Goal: Information Seeking & Learning: Learn about a topic

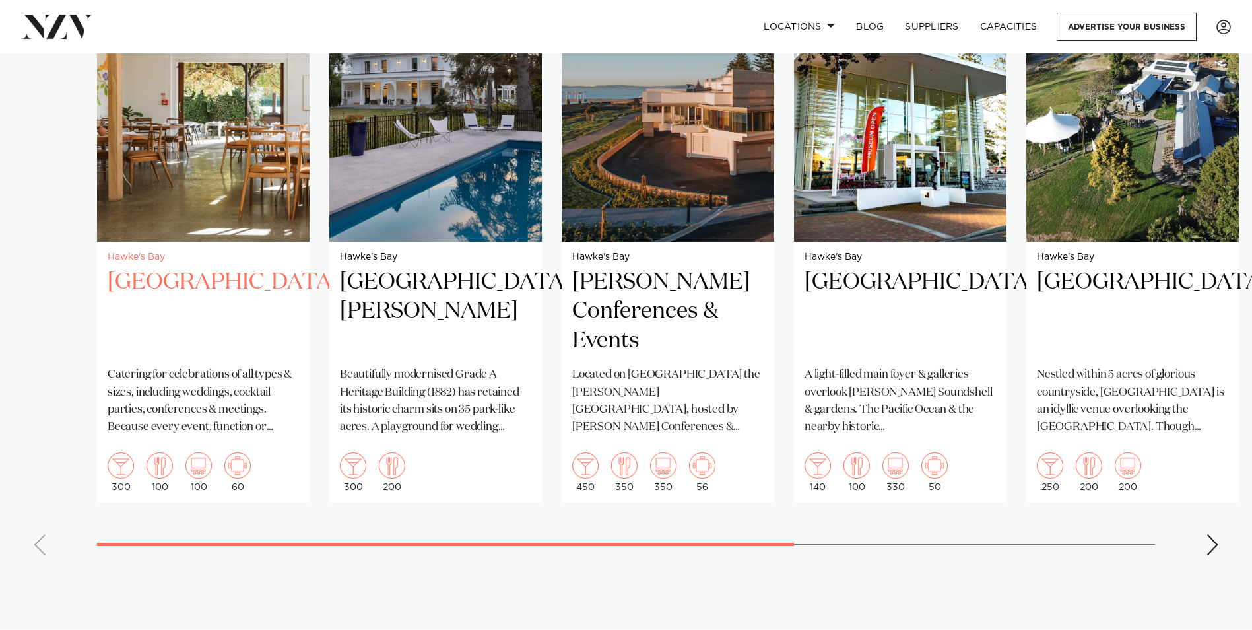
scroll to position [1056, 0]
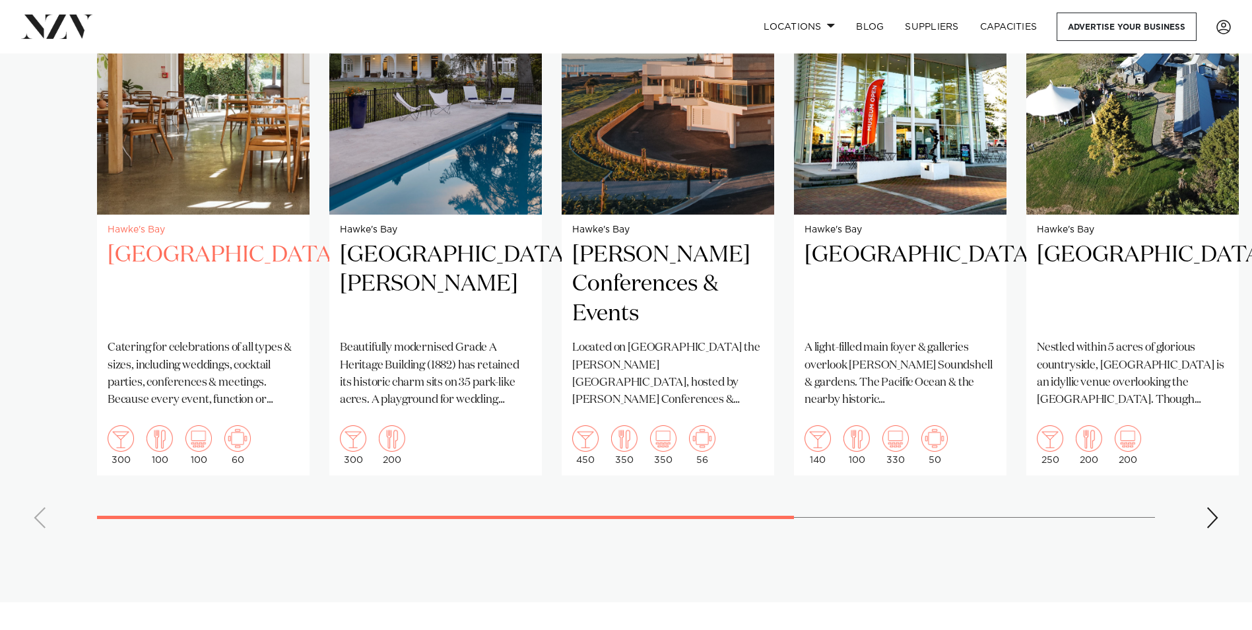
click at [169, 259] on h2 "St Georges Restaurant" at bounding box center [203, 284] width 191 height 89
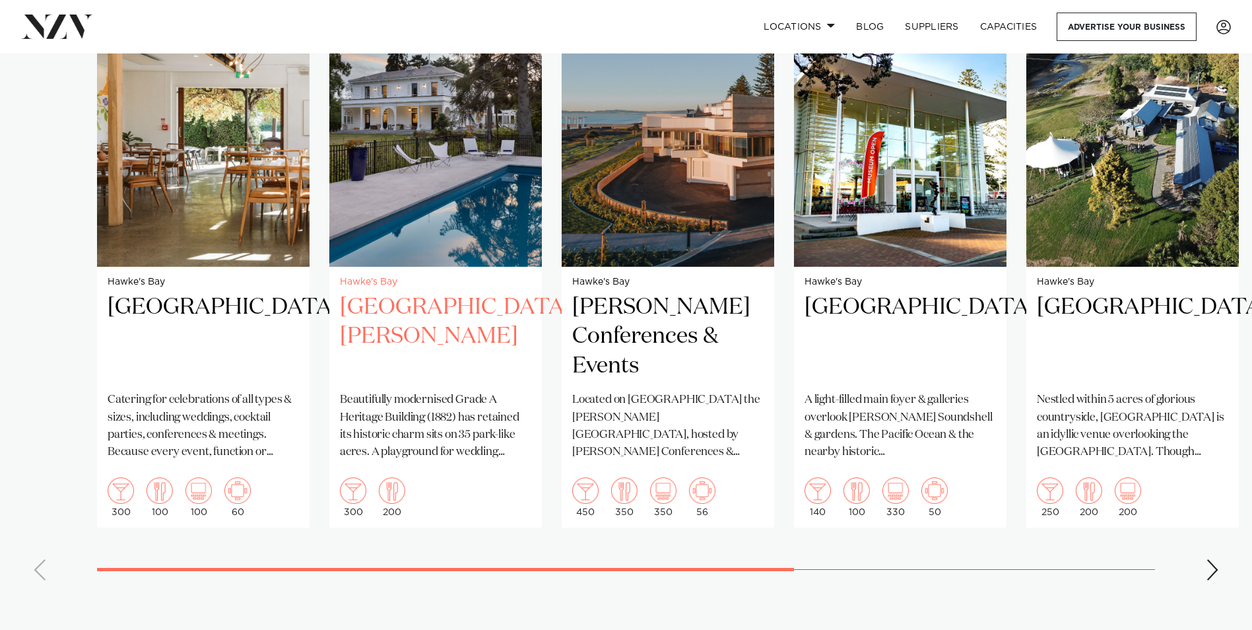
scroll to position [924, 0]
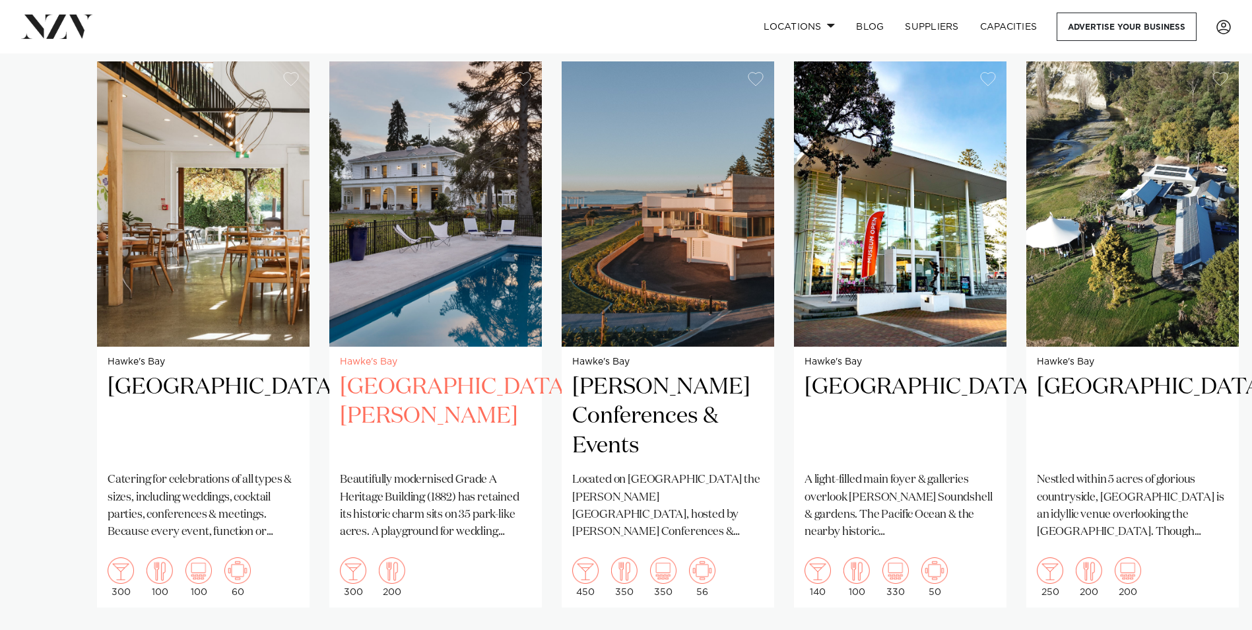
click at [444, 249] on img "2 / 7" at bounding box center [435, 203] width 213 height 285
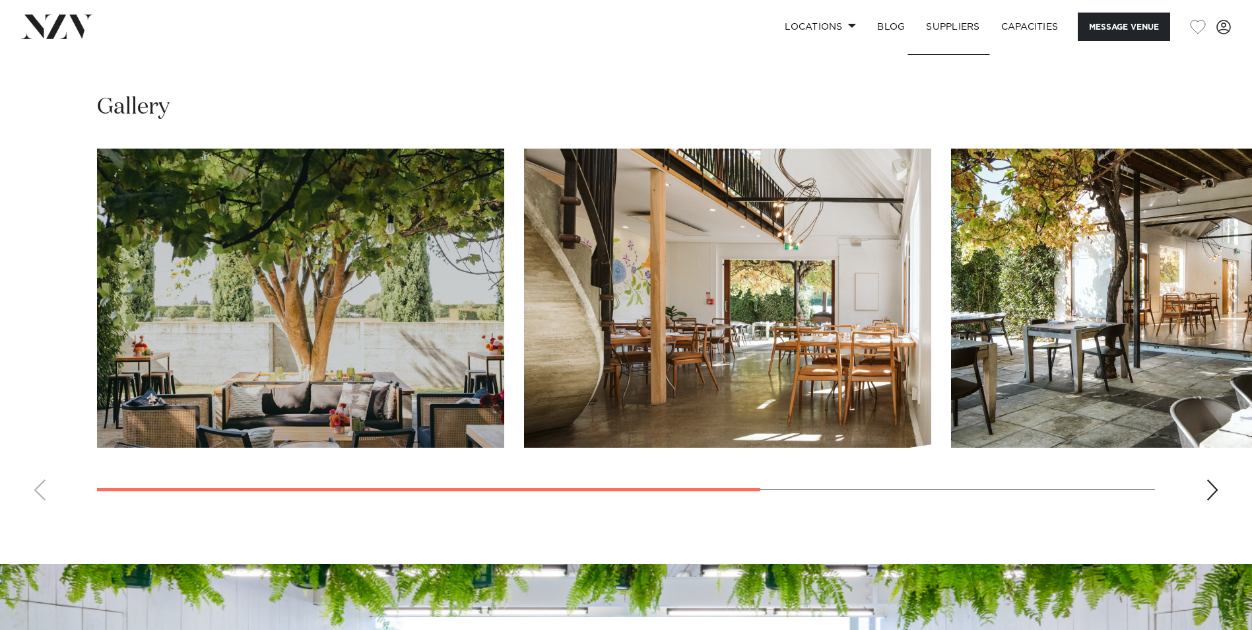
scroll to position [1122, 0]
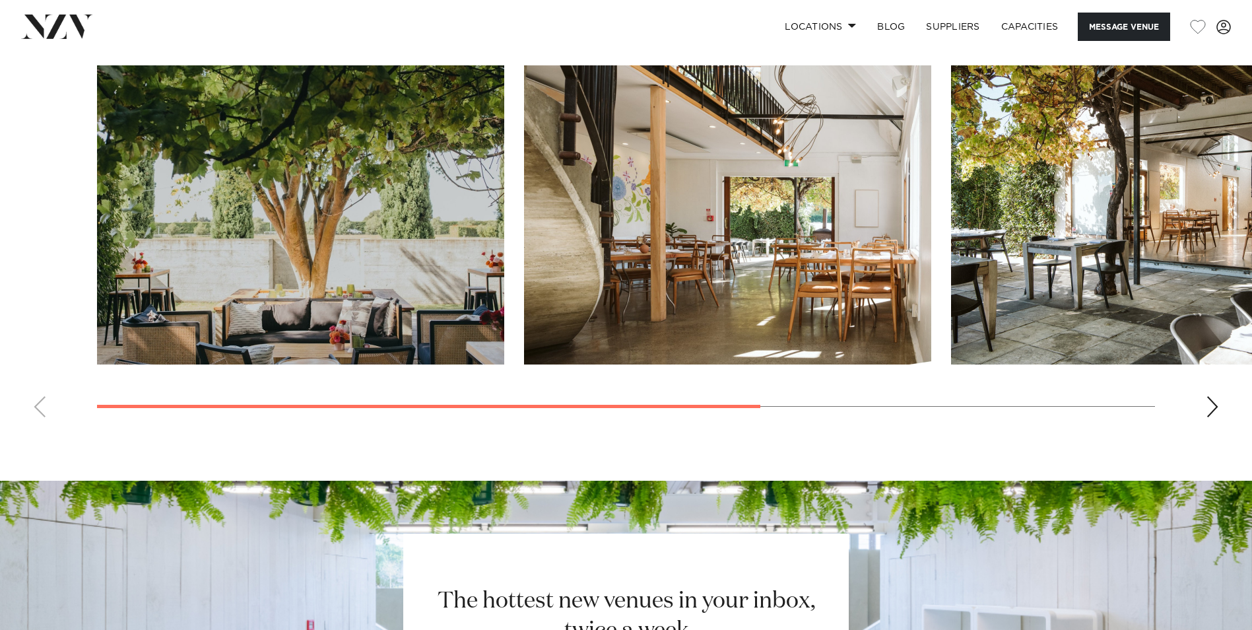
click at [1215, 409] on div "Next slide" at bounding box center [1212, 406] width 13 height 21
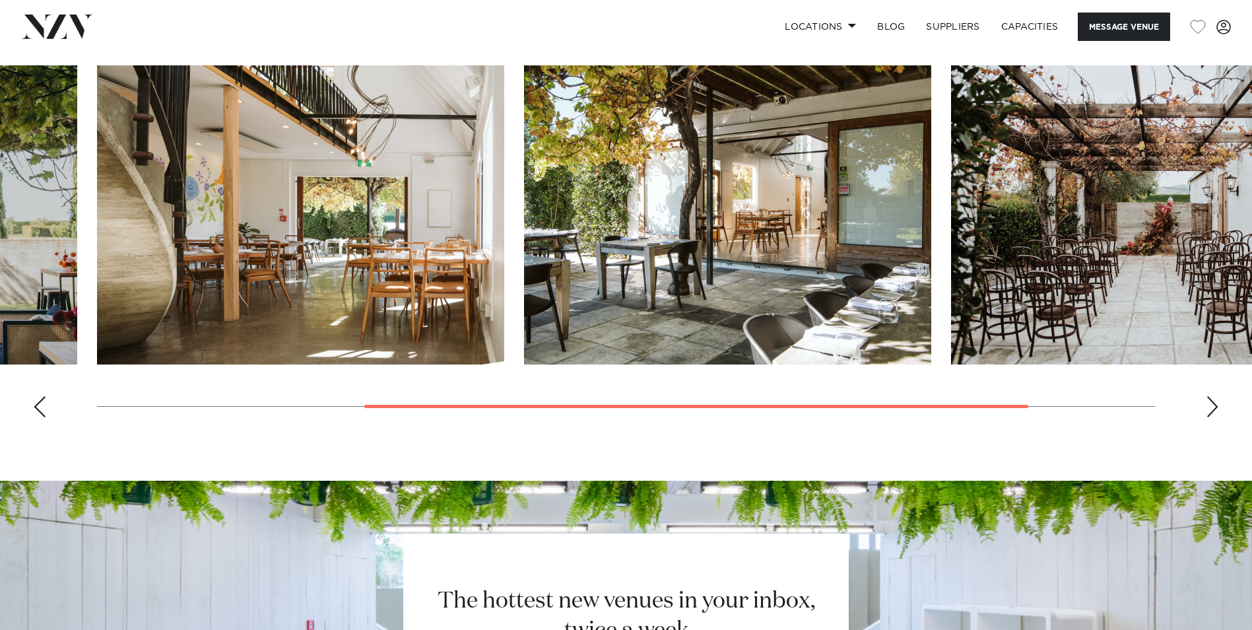
click at [1215, 409] on div "Next slide" at bounding box center [1212, 406] width 13 height 21
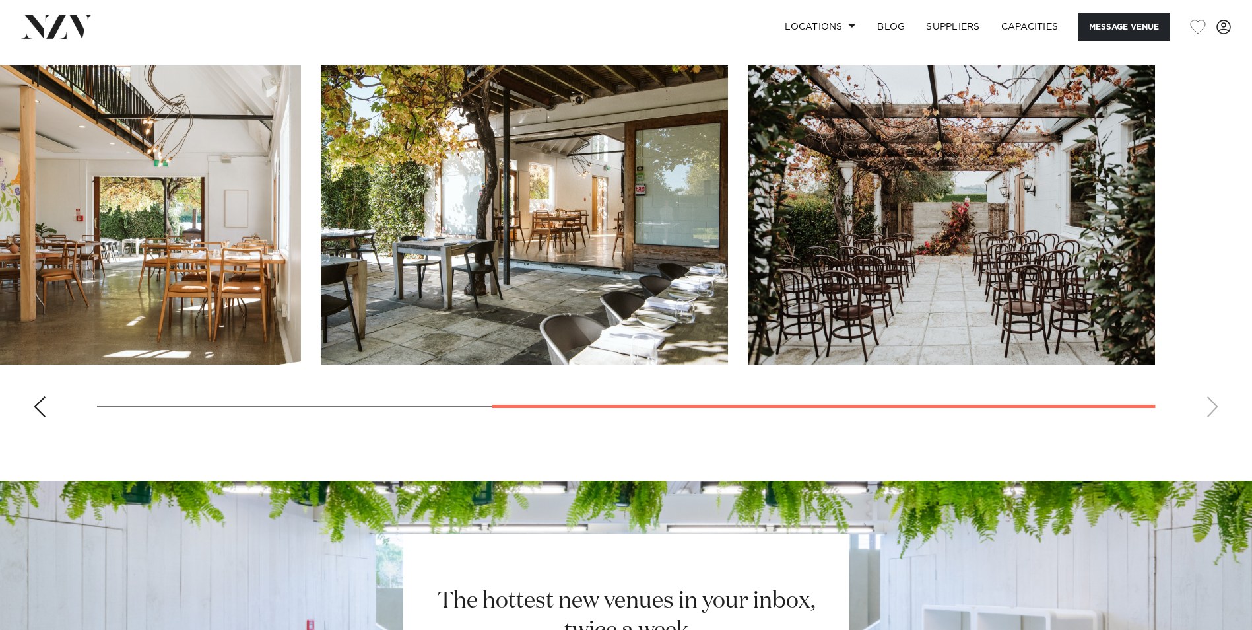
click at [1215, 409] on swiper-container at bounding box center [626, 246] width 1252 height 362
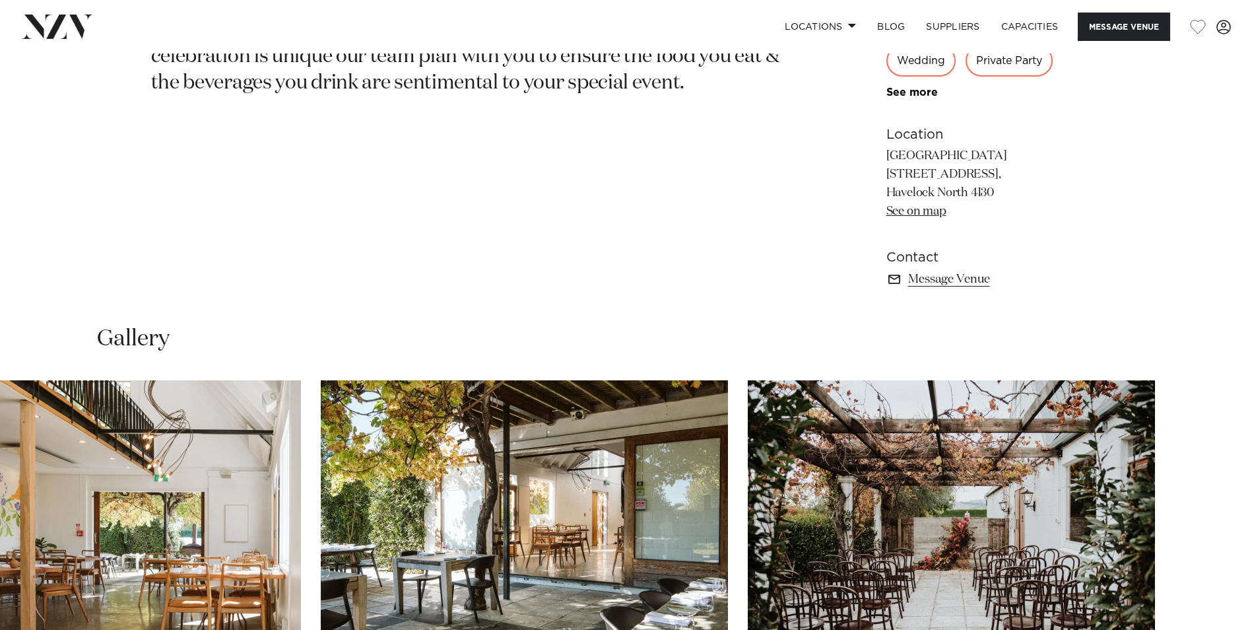
scroll to position [792, 0]
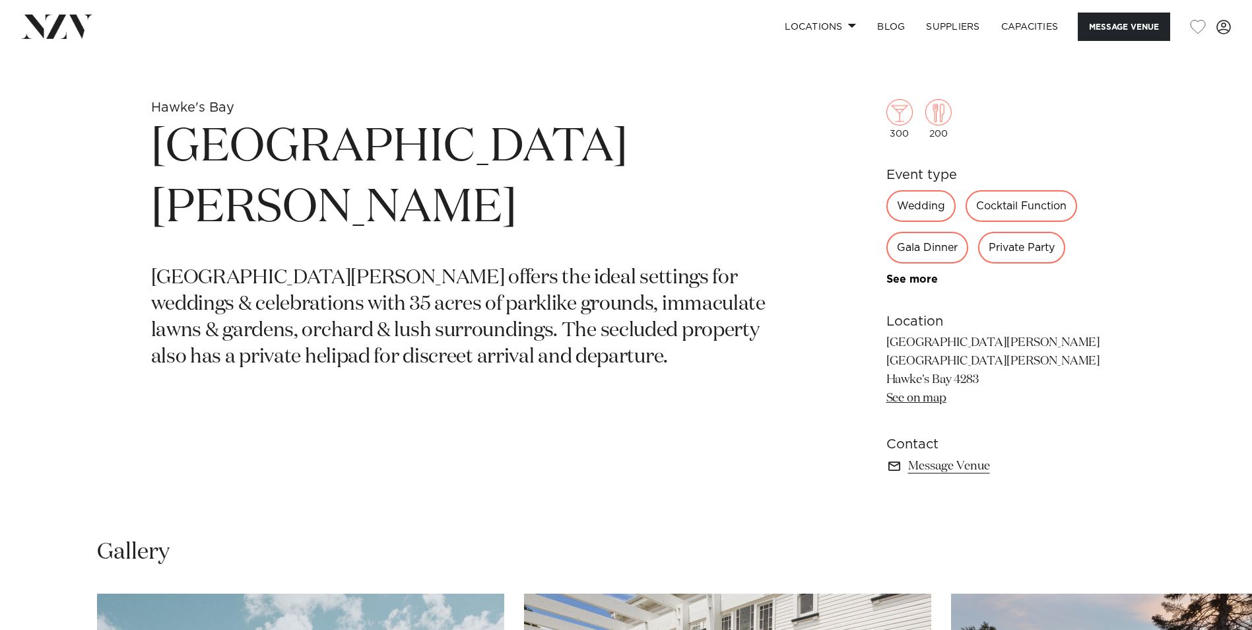
scroll to position [660, 0]
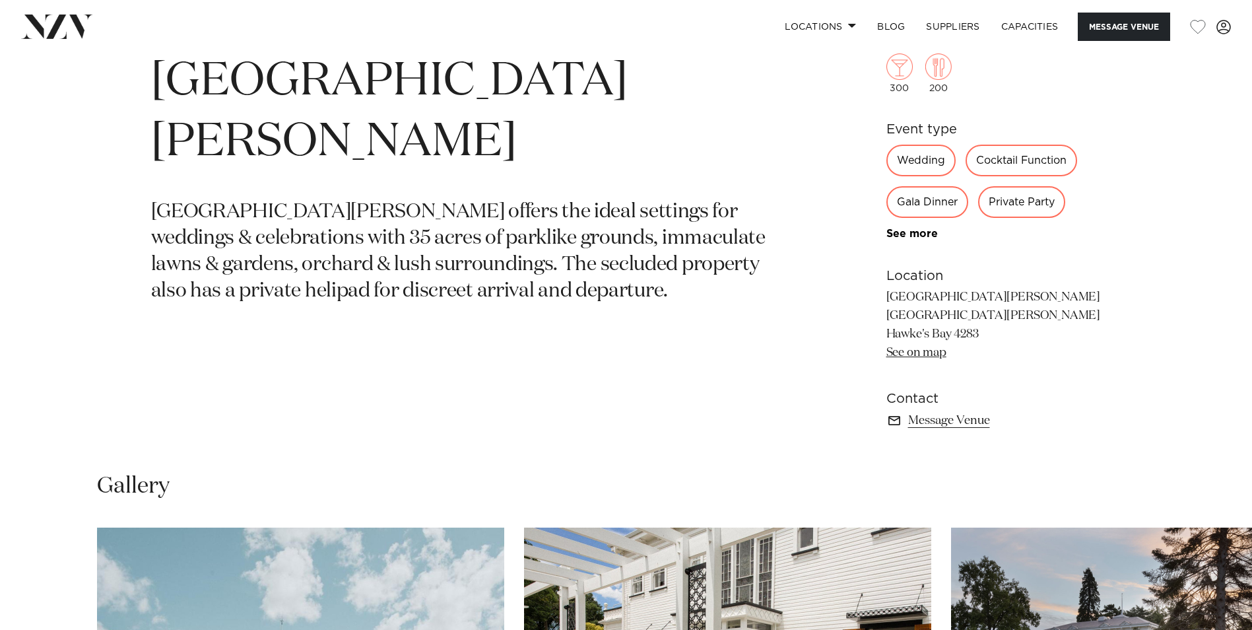
click at [923, 354] on link "See on map" at bounding box center [916, 353] width 60 height 12
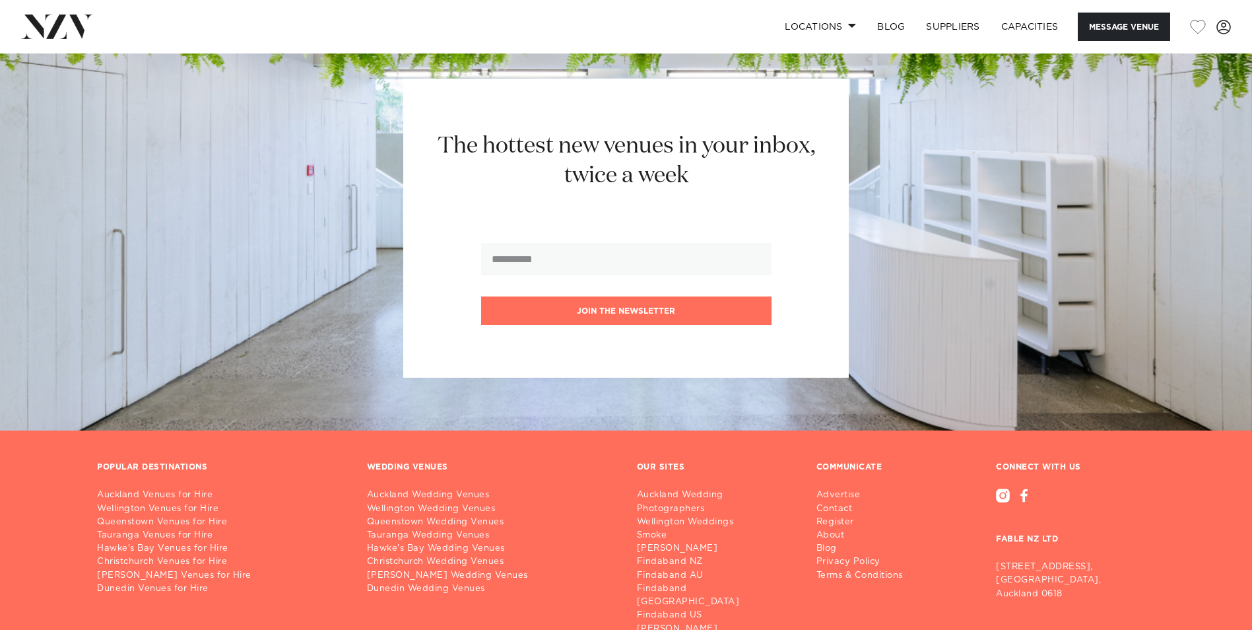
scroll to position [1584, 0]
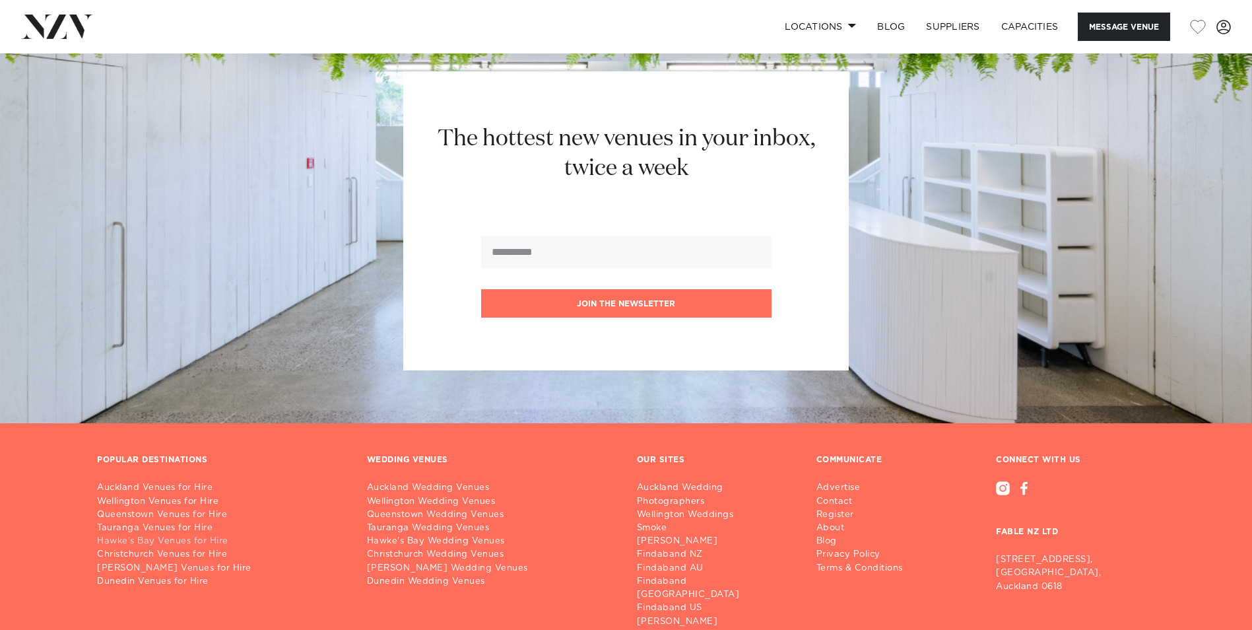
click at [198, 539] on link "Hawke's Bay Venues for Hire" at bounding box center [221, 541] width 249 height 13
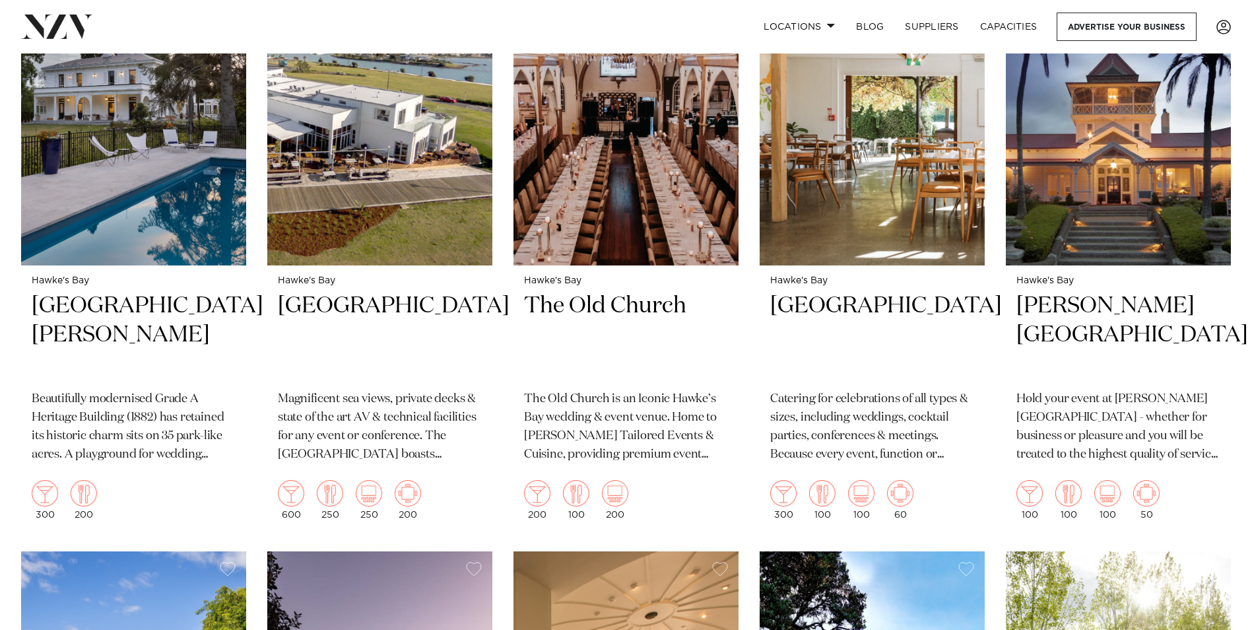
scroll to position [1188, 0]
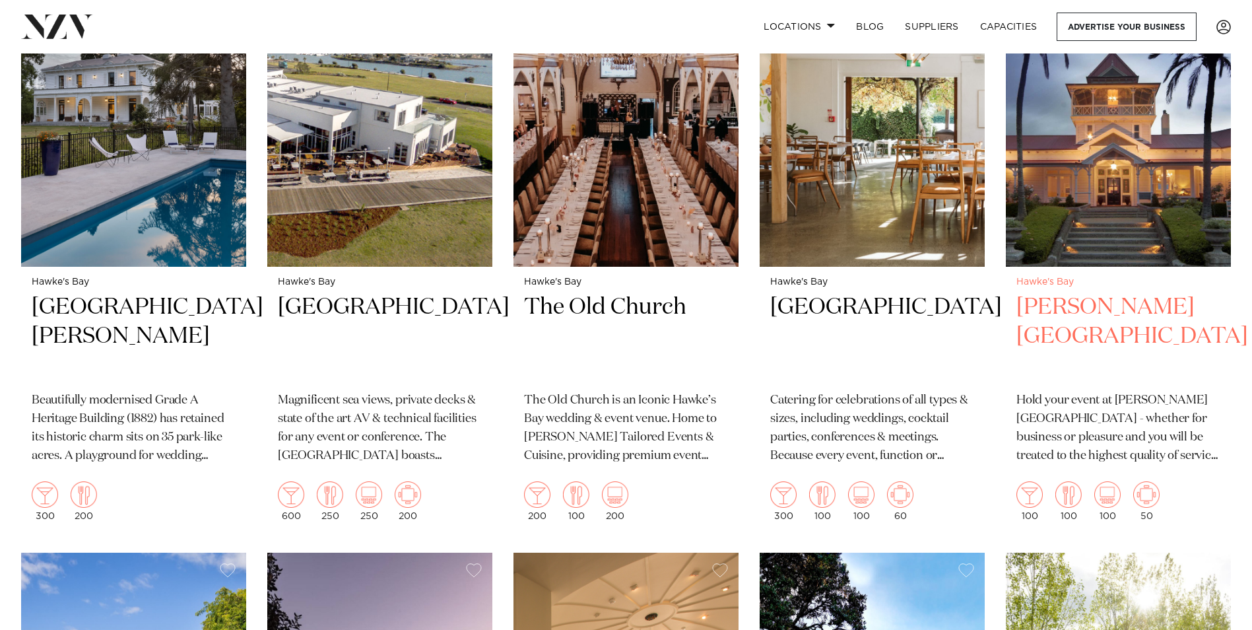
click at [1072, 292] on h2 "Greenhill Lodge" at bounding box center [1118, 336] width 204 height 89
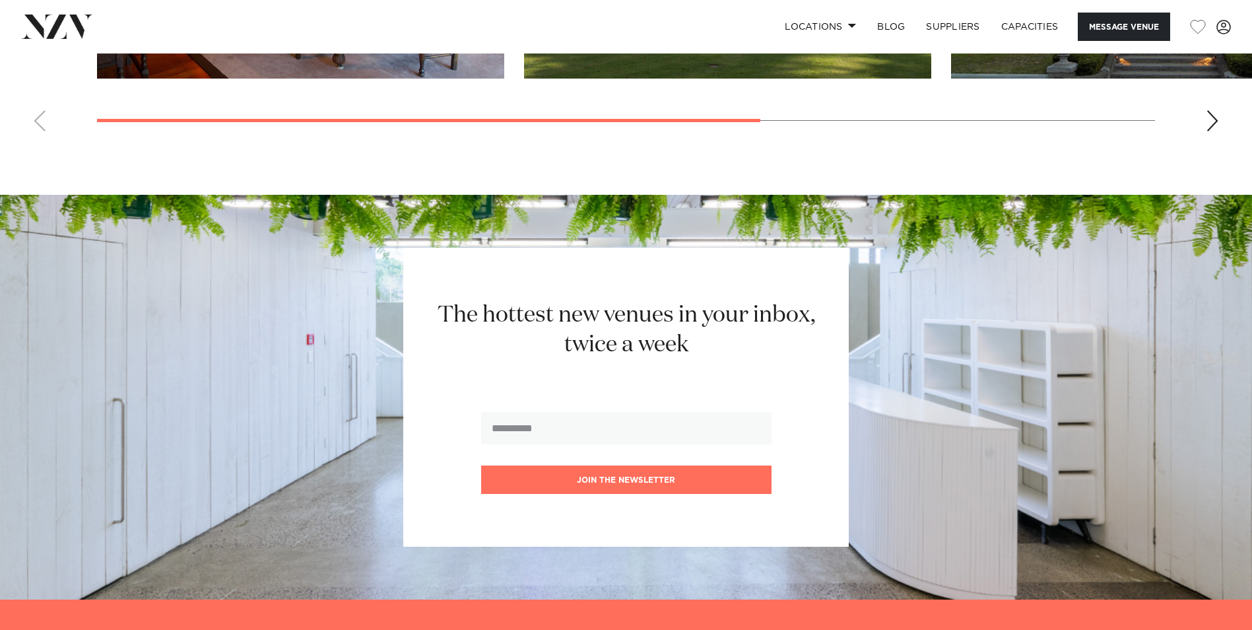
scroll to position [990, 0]
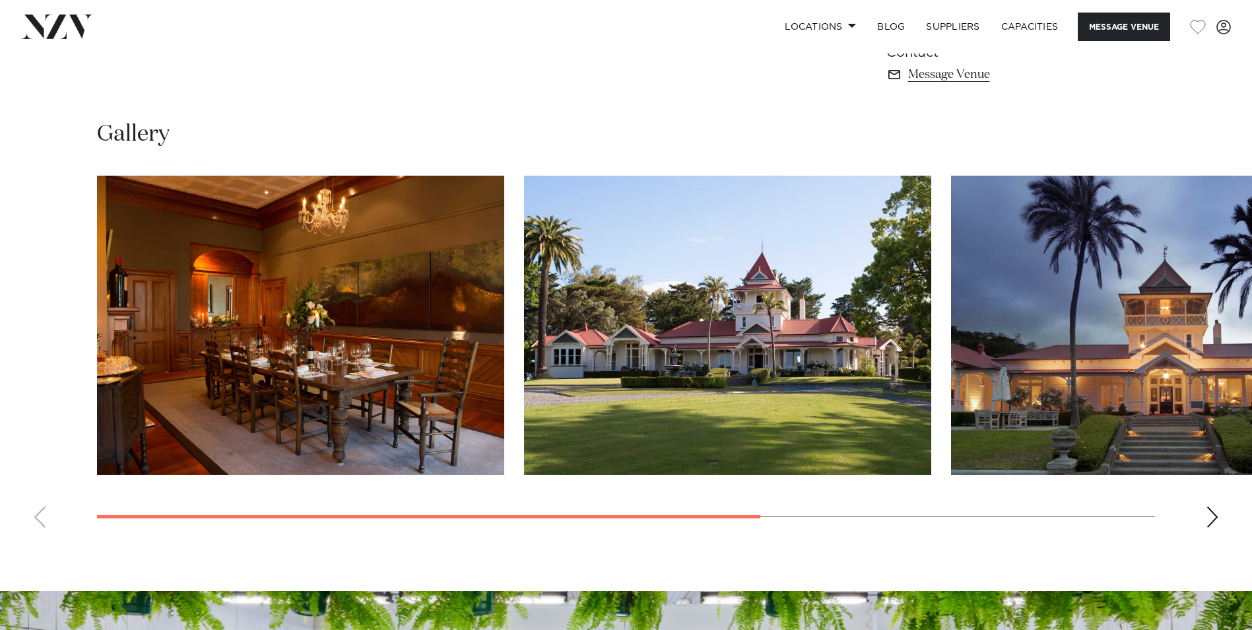
click at [1211, 521] on div "Next slide" at bounding box center [1212, 516] width 13 height 21
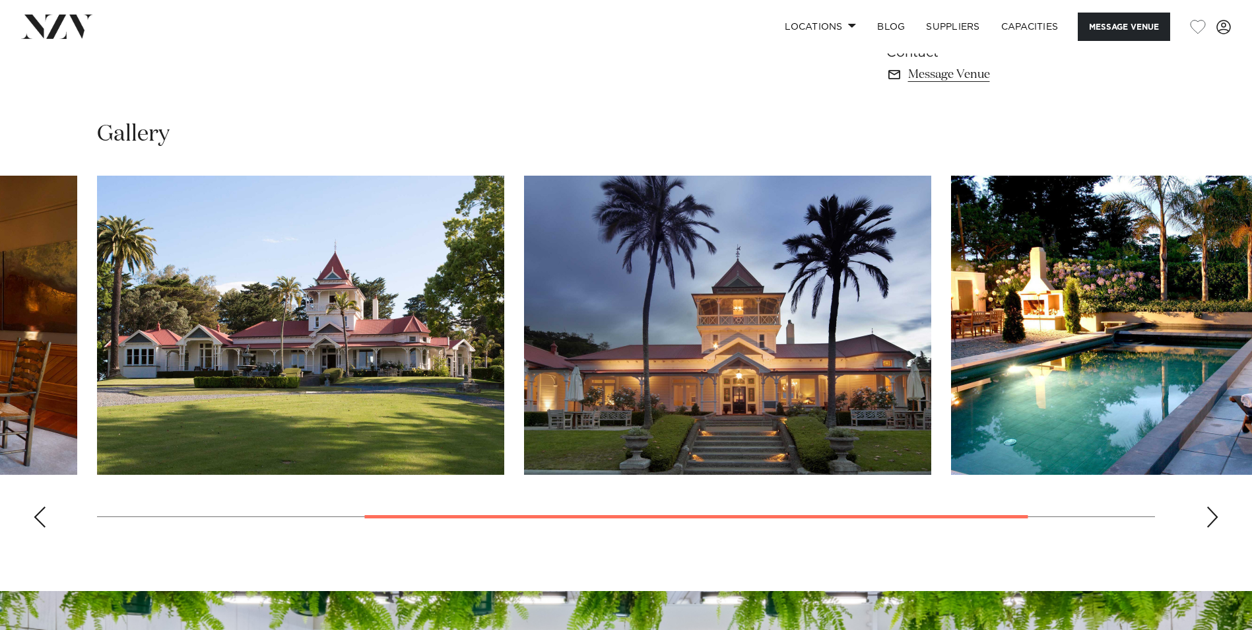
click at [1211, 521] on div "Next slide" at bounding box center [1212, 516] width 13 height 21
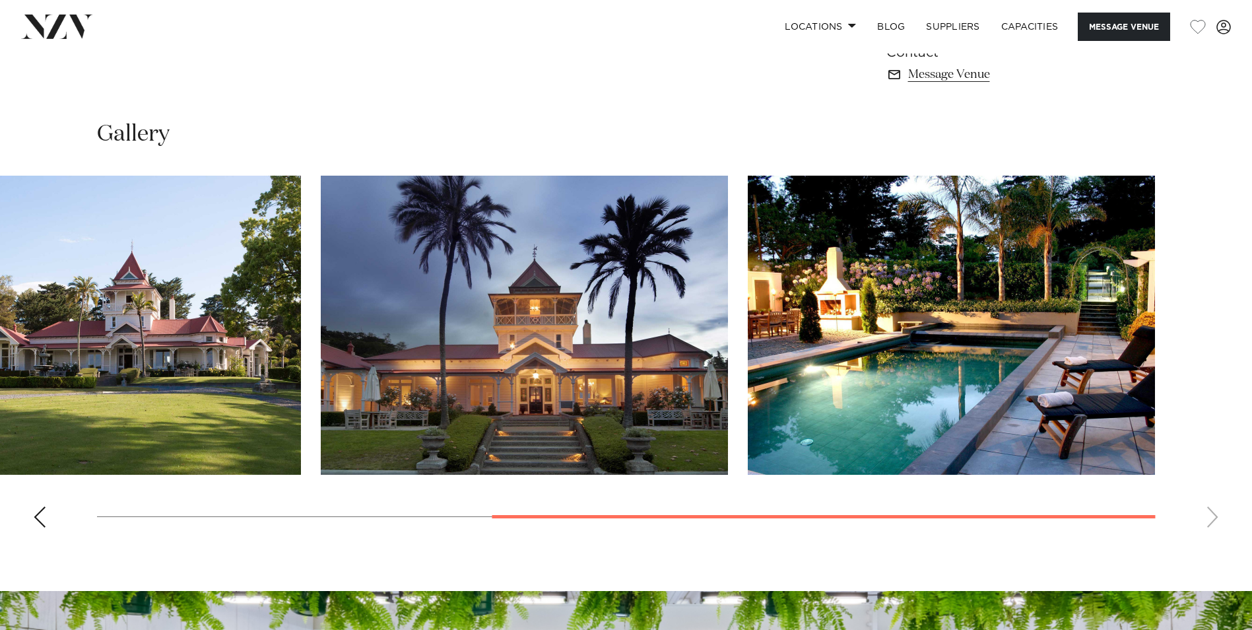
click at [1211, 521] on swiper-container at bounding box center [626, 357] width 1252 height 362
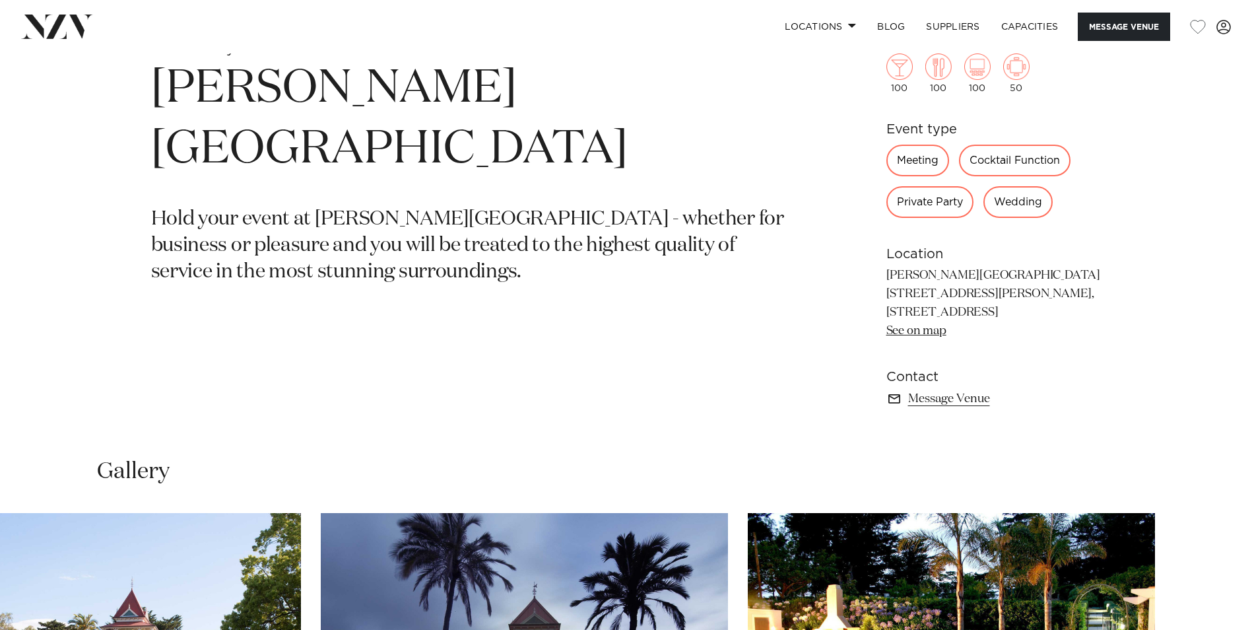
scroll to position [594, 0]
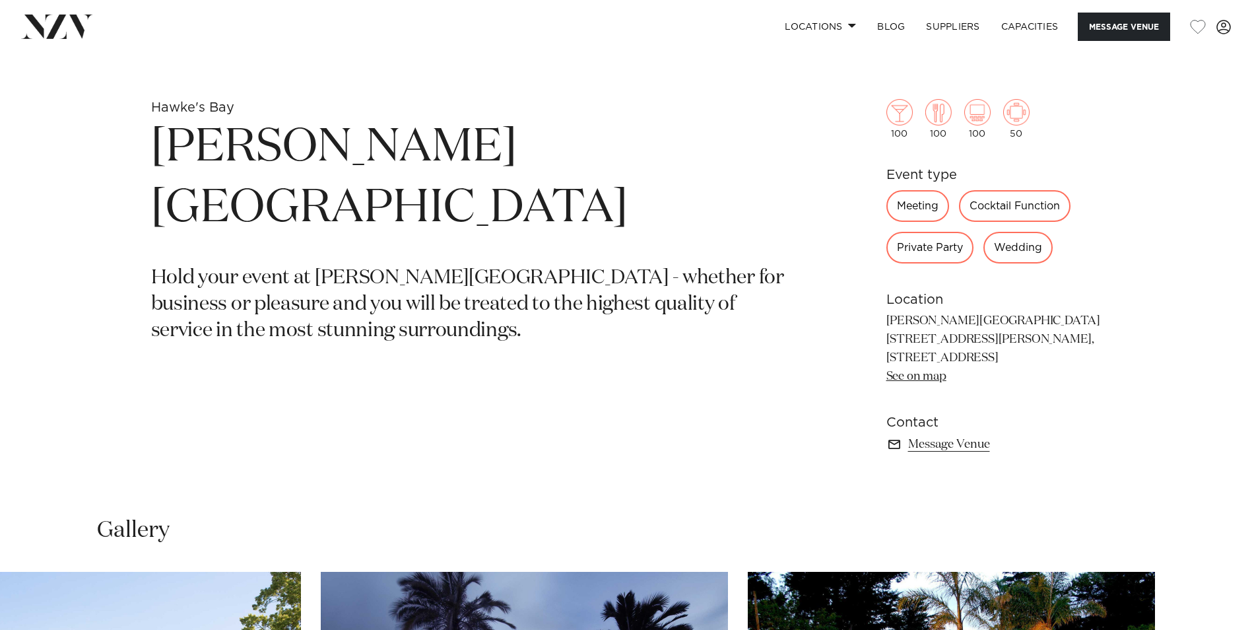
click at [943, 254] on div "Private Party" at bounding box center [929, 248] width 87 height 32
click at [956, 446] on link "Message Venue" at bounding box center [993, 444] width 215 height 18
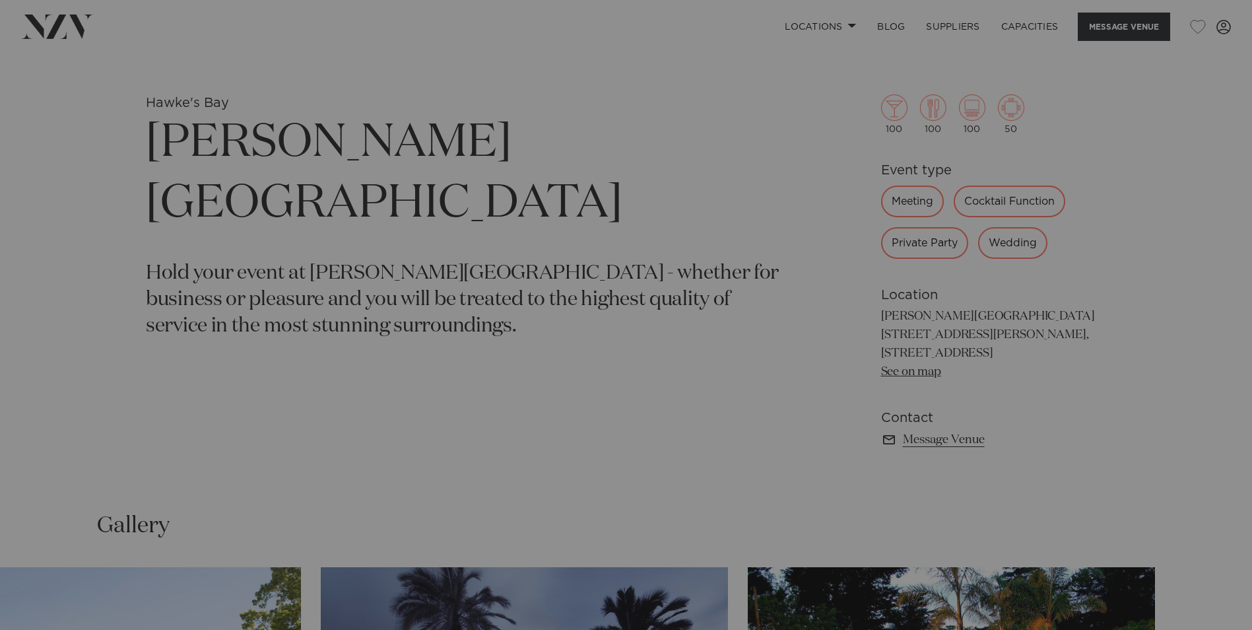
scroll to position [599, 0]
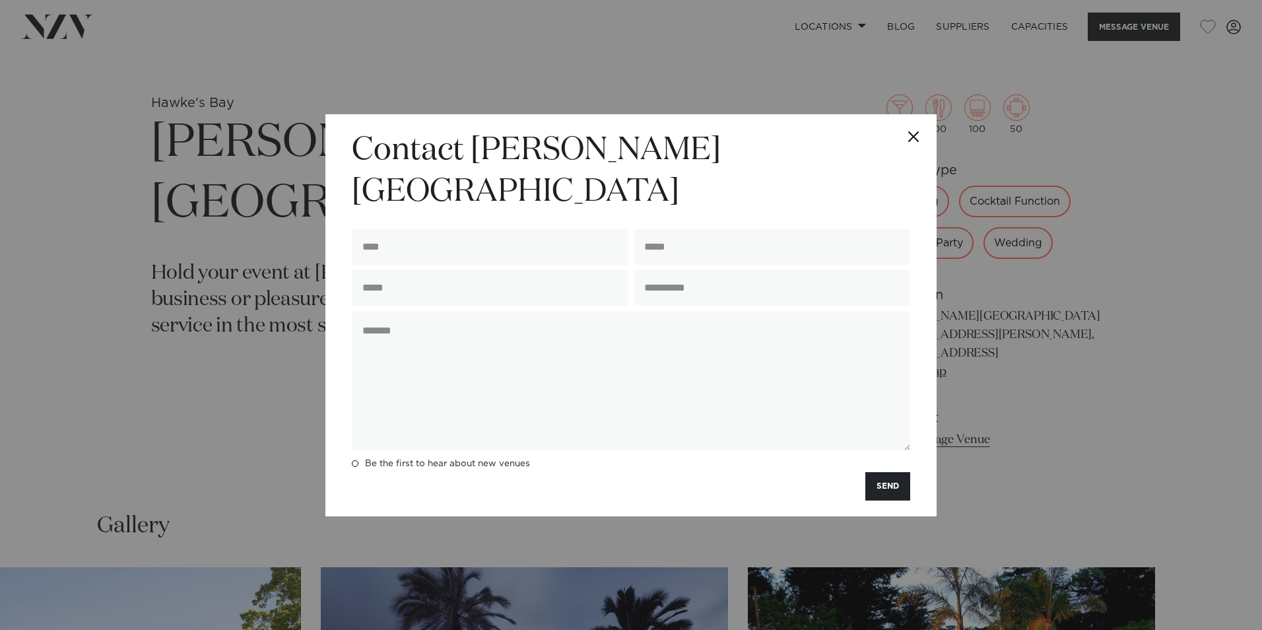
click at [912, 157] on button "Close" at bounding box center [913, 137] width 46 height 46
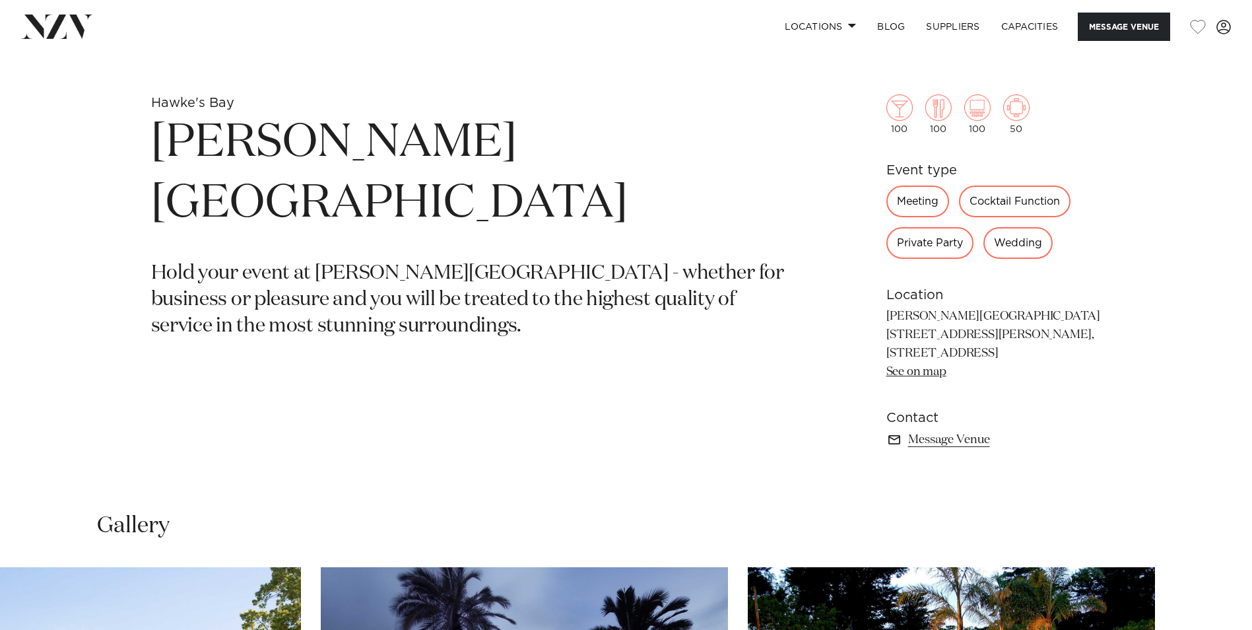
click at [920, 372] on link "See on map" at bounding box center [916, 372] width 60 height 12
